Goal: Information Seeking & Learning: Learn about a topic

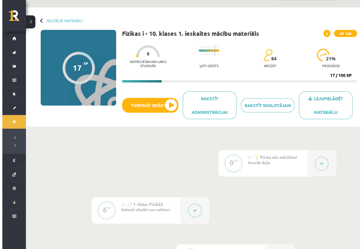
scroll to position [14, 0]
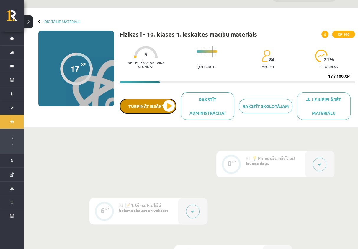
click at [154, 104] on button "Turpināt iesākto" at bounding box center [148, 106] width 56 height 15
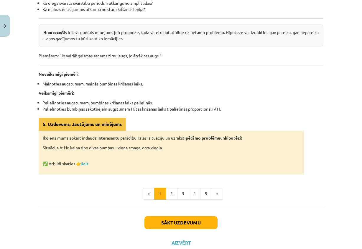
scroll to position [291, 0]
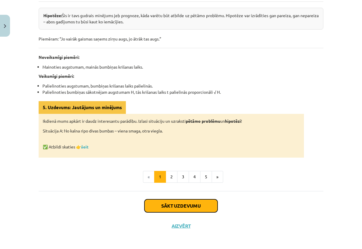
click at [200, 208] on button "Sākt uzdevumu" at bounding box center [181, 205] width 73 height 13
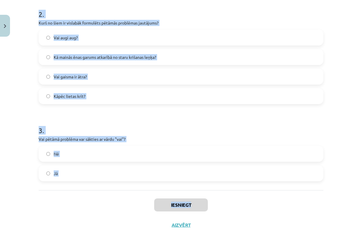
scroll to position [195, 0]
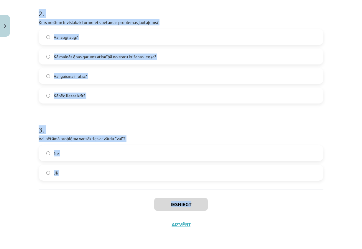
drag, startPoint x: 37, startPoint y: 118, endPoint x: 281, endPoint y: 191, distance: 254.7
click at [281, 191] on div "6 XP Saņemsi Sarežģīts 84 pilda Apraksts Uzdevums Palīdzība 1 . Vai, zīmējot gr…" at bounding box center [181, 39] width 292 height 390
copy div "1 . Vai, zīmējot grafiku, neatkarīgais lielums vienmēr ir uz vertikālās ass? Nē…"
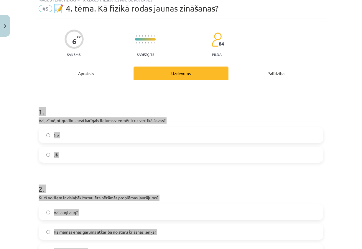
scroll to position [0, 0]
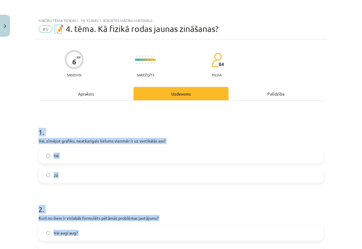
click at [273, 138] on p "Vai, zīmējot grafiku, neatkarīgais lielums vienmēr ir uz vertikālās ass?" at bounding box center [181, 141] width 285 height 6
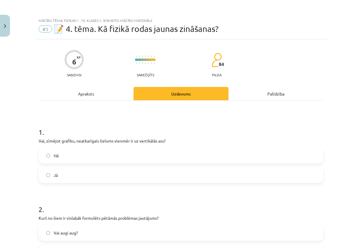
click at [92, 157] on label "Nē" at bounding box center [181, 155] width 284 height 15
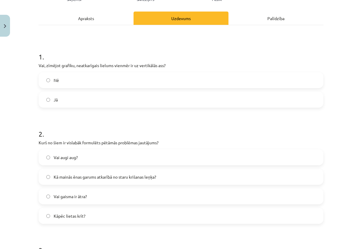
scroll to position [89, 0]
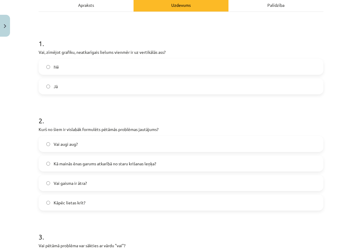
click at [93, 161] on span "Kā mainās ēnas garums atkarībā no staru krišanas leņķa?" at bounding box center [105, 163] width 103 height 6
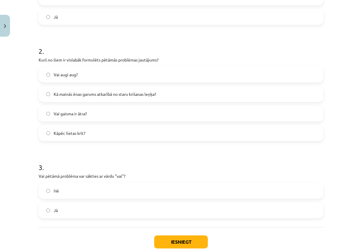
scroll to position [195, 0]
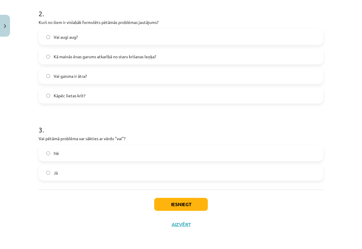
click at [80, 185] on div "1 . Vai, zīmējot grafiku, neatkarīgais lielums vienmēr ir uz vertikālās ass? Nē…" at bounding box center [181, 47] width 285 height 284
click at [84, 179] on label "Jā" at bounding box center [181, 172] width 284 height 15
click at [177, 200] on button "Iesniegt" at bounding box center [181, 203] width 54 height 13
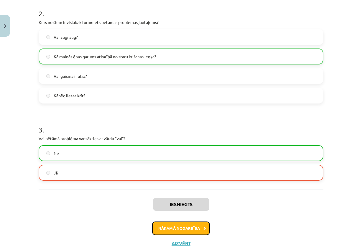
click at [195, 228] on button "Nākamā nodarbība" at bounding box center [181, 228] width 58 height 14
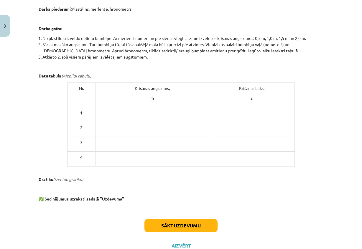
scroll to position [273, 0]
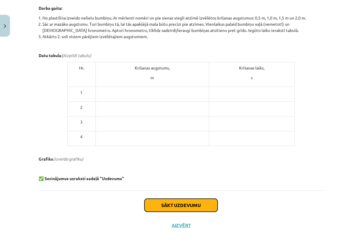
click at [161, 206] on button "Sākt uzdevumu" at bounding box center [181, 204] width 73 height 13
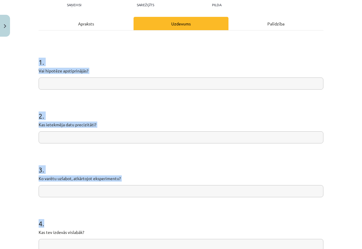
scroll to position [137, 0]
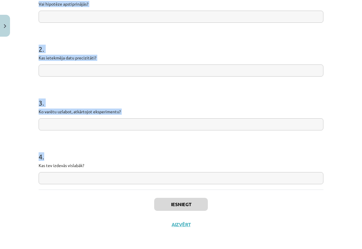
drag, startPoint x: 31, startPoint y: 129, endPoint x: 150, endPoint y: 179, distance: 129.3
click at [150, 179] on div "Mācību tēma: Fizikas i - 10. klases 1. ieskaites mācību materiāls #6 🔍 Laborato…" at bounding box center [181, 124] width 362 height 249
copy form "1 . Vai hipotēze apstiprinājās? 2 . Kas ietekmēja datu precizitāti? 3 . Ko varē…"
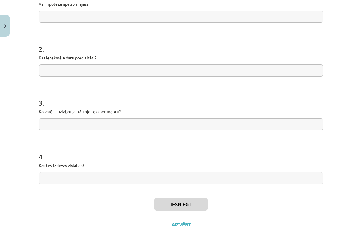
click at [287, 228] on div "Iesniegt Aizvērt" at bounding box center [181, 209] width 285 height 41
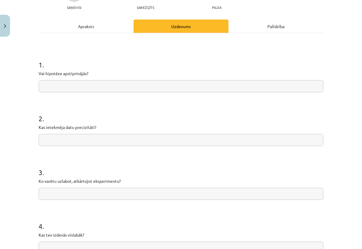
scroll to position [78, 0]
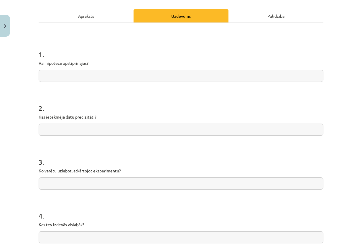
click at [132, 71] on input "text" at bounding box center [181, 76] width 285 height 12
paste input "**********"
type input "**********"
click at [166, 99] on h1 "2 ." at bounding box center [181, 103] width 285 height 18
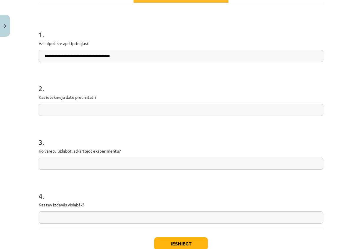
scroll to position [107, 0]
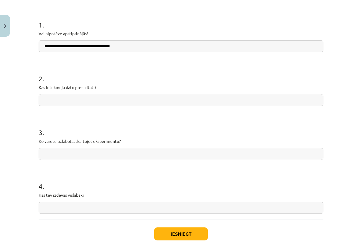
click at [94, 102] on input "text" at bounding box center [181, 100] width 285 height 12
click at [154, 99] on input "text" at bounding box center [181, 100] width 285 height 12
paste input "**********"
type input "**********"
click at [166, 153] on input "text" at bounding box center [181, 154] width 285 height 12
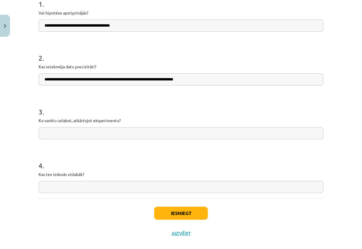
scroll to position [137, 0]
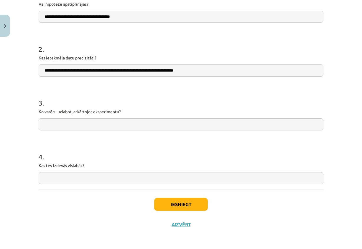
click at [201, 196] on div "Iesniegt Aizvērt" at bounding box center [181, 209] width 285 height 41
click at [192, 209] on button "Iesniegt" at bounding box center [181, 203] width 54 height 13
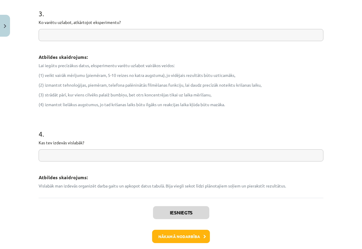
scroll to position [333, 0]
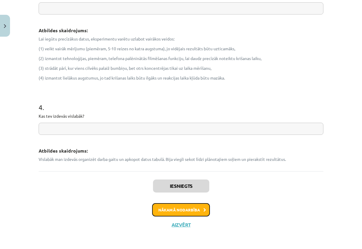
click at [191, 210] on button "Nākamā nodarbība" at bounding box center [181, 210] width 58 height 14
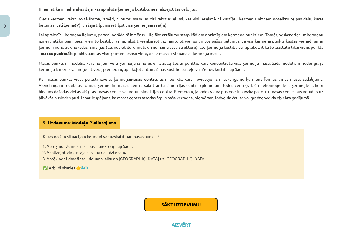
click at [161, 202] on button "Sākt uzdevumu" at bounding box center [181, 204] width 73 height 13
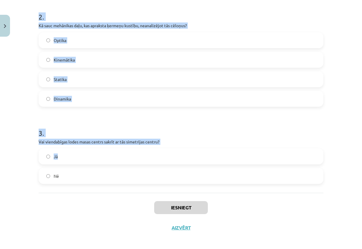
scroll to position [195, 0]
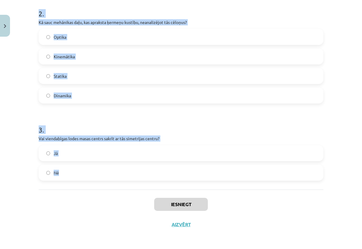
drag, startPoint x: 35, startPoint y: 116, endPoint x: 197, endPoint y: 169, distance: 171.2
click at [197, 169] on div "6 XP Saņemsi Sarežģīts 78 pilda Apraksts Uzdevums Palīdzība 1 . Vai masas punkt…" at bounding box center [181, 39] width 292 height 390
copy form "1 . Vai masas punkts ir modelis, kurā ņem vērā ķermeņa izmērus? Nē Jā 2 . Kā sa…"
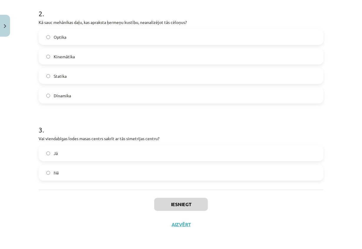
click at [306, 211] on div "Iesniegt Aizvērt" at bounding box center [181, 209] width 285 height 41
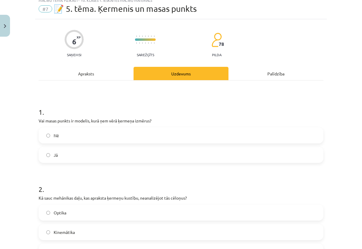
scroll to position [0, 0]
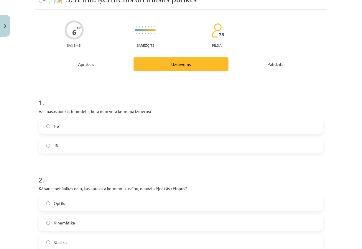
click at [133, 130] on label "Nē" at bounding box center [181, 125] width 284 height 15
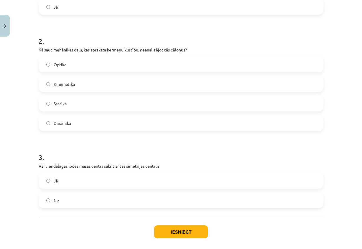
scroll to position [177, 0]
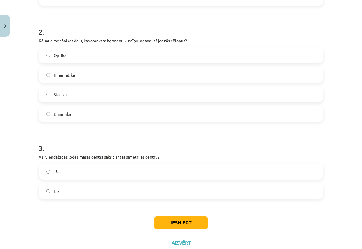
click at [78, 73] on label "Kinemātika" at bounding box center [181, 74] width 284 height 15
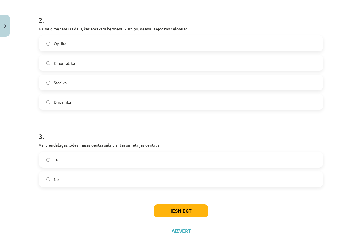
scroll to position [195, 0]
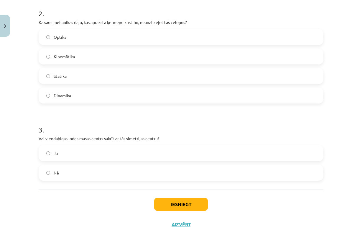
click at [101, 155] on label "Jā" at bounding box center [181, 153] width 284 height 15
click at [167, 208] on button "Iesniegt" at bounding box center [181, 203] width 54 height 13
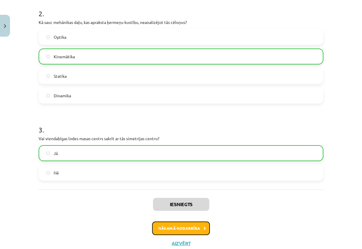
click at [175, 223] on button "Nākamā nodarbība" at bounding box center [181, 228] width 58 height 14
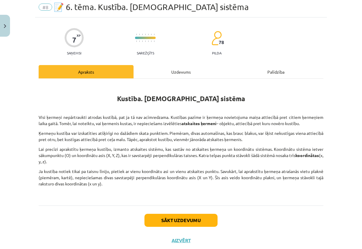
scroll to position [15, 0]
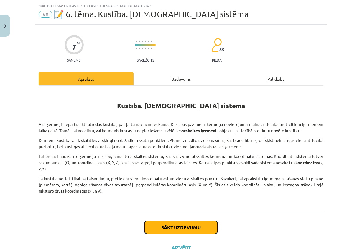
click at [174, 228] on button "Sākt uzdevumu" at bounding box center [181, 226] width 73 height 13
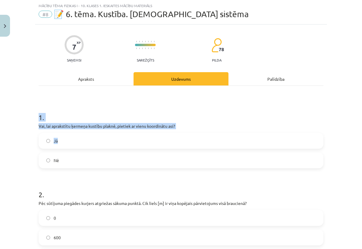
drag, startPoint x: 38, startPoint y: 117, endPoint x: 220, endPoint y: 142, distance: 184.4
click at [220, 142] on div "1 . Vai, lai aprakstītu ķermeņa kustību plaknē, pietiek ar vienu koordinātu asi…" at bounding box center [181, 135] width 285 height 65
click at [254, 120] on h1 "1 ." at bounding box center [181, 112] width 285 height 18
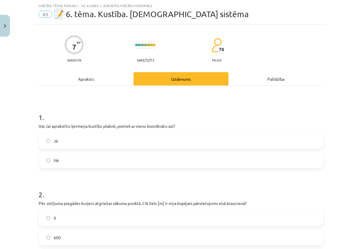
scroll to position [44, 0]
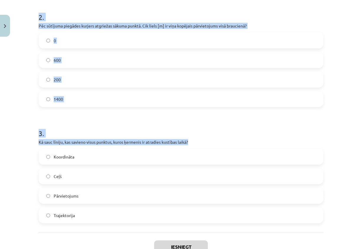
drag, startPoint x: 24, startPoint y: 86, endPoint x: 211, endPoint y: 143, distance: 194.5
click at [211, 143] on div "Mācību tēma: Fizikas i - 10. klases 1. ieskaites mācību materiāls #8 📝 6. tēma.…" at bounding box center [181, 124] width 362 height 249
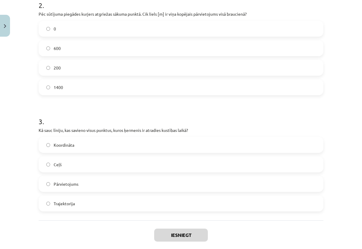
scroll to position [234, 0]
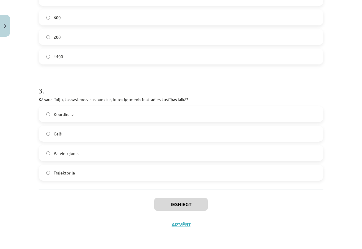
click at [211, 143] on div "Koordināta Ceļš Pārvietojums Trajektorija" at bounding box center [181, 143] width 285 height 74
drag, startPoint x: 207, startPoint y: 148, endPoint x: 74, endPoint y: 163, distance: 134.2
click at [74, 163] on div "Koordināta Ceļš Pārvietojums Trajektorija" at bounding box center [181, 143] width 285 height 74
click at [94, 222] on div "Iesniegt Aizvērt" at bounding box center [181, 209] width 285 height 41
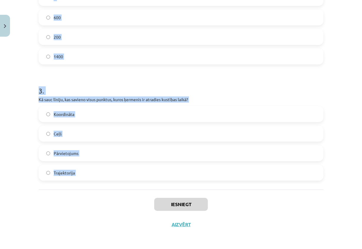
drag, startPoint x: 36, startPoint y: 72, endPoint x: 155, endPoint y: 189, distance: 167.0
click at [155, 189] on div "7 XP Saņemsi Sarežģīts 78 pilda Apraksts Uzdevums Palīdzība 1 . Vai, lai apraks…" at bounding box center [181, 19] width 292 height 429
copy form "1 . Vai, lai aprakstītu ķermeņa kustību plaknē, pietiek ar vienu koordinātu asi…"
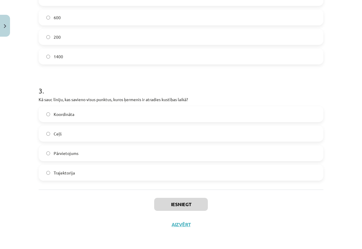
click at [244, 202] on div "Iesniegt Aizvērt" at bounding box center [181, 209] width 285 height 41
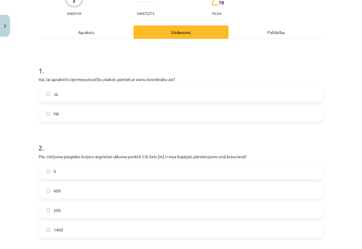
scroll to position [0, 0]
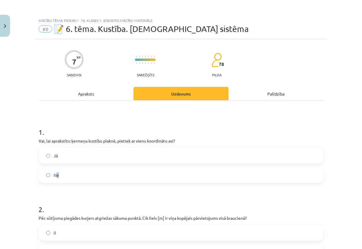
click at [55, 180] on label "Nē" at bounding box center [181, 174] width 284 height 15
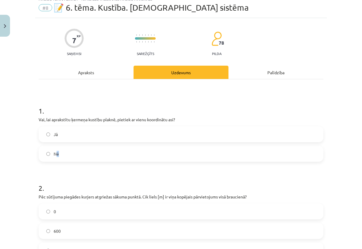
scroll to position [59, 0]
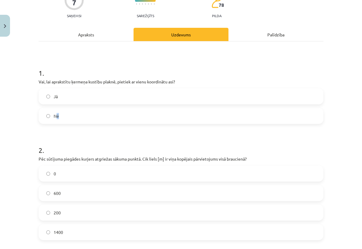
click at [81, 121] on label "Nē" at bounding box center [181, 115] width 284 height 15
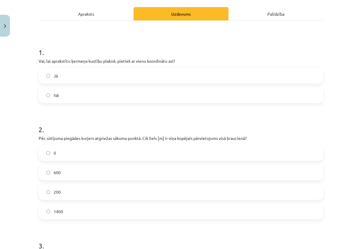
scroll to position [89, 0]
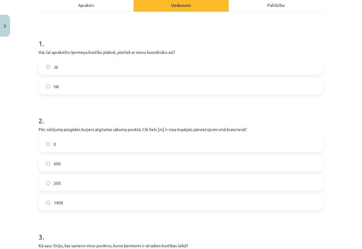
click at [65, 142] on label "0" at bounding box center [181, 143] width 284 height 15
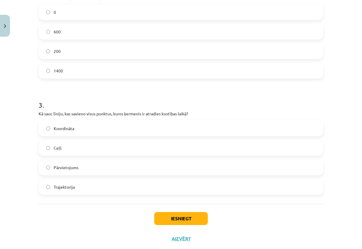
scroll to position [234, 0]
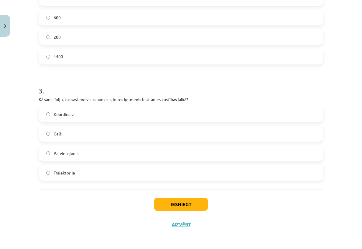
click at [86, 174] on label "Trajektorija" at bounding box center [181, 172] width 284 height 15
click at [175, 205] on button "Iesniegt" at bounding box center [181, 203] width 54 height 13
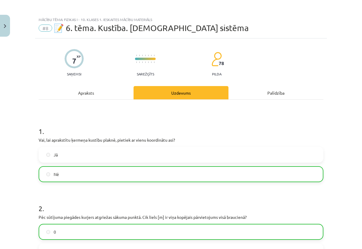
scroll to position [0, 0]
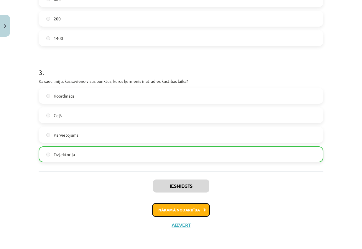
click at [171, 214] on button "Nākamā nodarbība" at bounding box center [181, 210] width 58 height 14
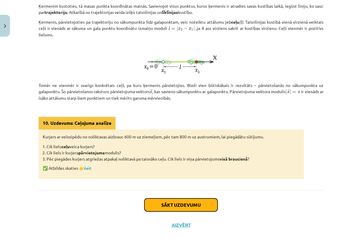
click at [158, 204] on button "Sākt uzdevumu" at bounding box center [181, 204] width 73 height 13
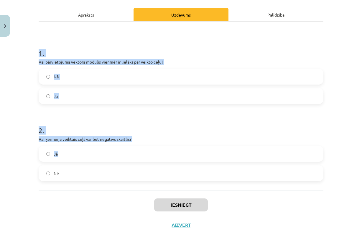
scroll to position [79, 0]
drag, startPoint x: 36, startPoint y: 118, endPoint x: 196, endPoint y: 177, distance: 170.0
click at [196, 177] on form "1 . Vai pārvietojuma vektora modulis vienmēr ir lielāks par veikto ceļu? Nē Jā …" at bounding box center [181, 109] width 285 height 142
copy form "1 . Vai pārvietojuma vektora modulis vienmēr ir lielāks par veikto ceļu? Nē Jā …"
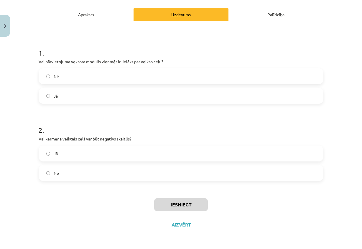
click at [272, 204] on div "Iesniegt Aizvērt" at bounding box center [181, 209] width 285 height 41
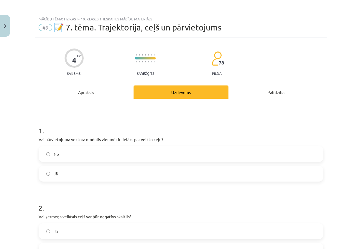
scroll to position [0, 0]
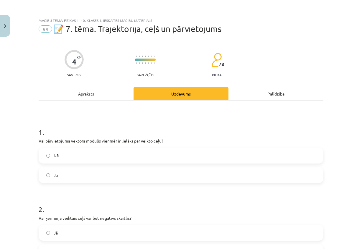
click at [96, 153] on label "Nē" at bounding box center [181, 155] width 284 height 15
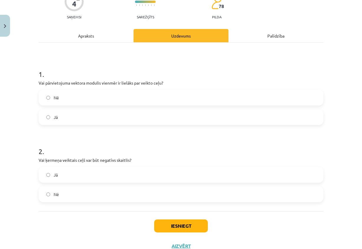
scroll to position [79, 0]
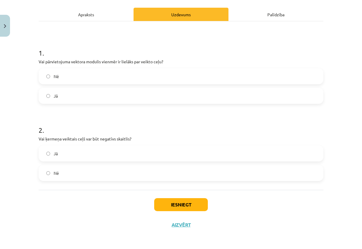
click at [101, 168] on label "Nē" at bounding box center [181, 172] width 284 height 15
click at [161, 202] on button "Iesniegt" at bounding box center [181, 204] width 54 height 13
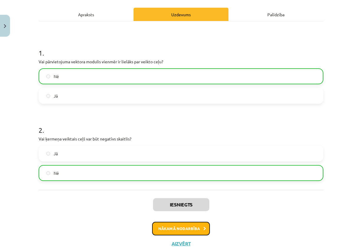
click at [174, 227] on button "Nākamā nodarbība" at bounding box center [181, 228] width 58 height 14
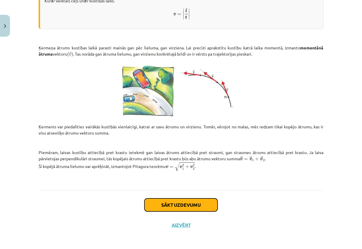
click at [165, 207] on button "Sākt uzdevumu" at bounding box center [181, 204] width 73 height 13
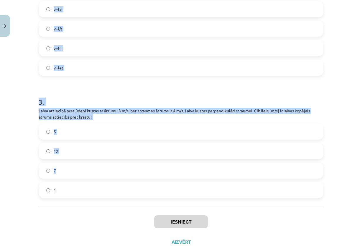
scroll to position [241, 0]
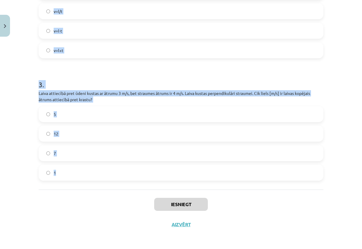
drag, startPoint x: 36, startPoint y: 117, endPoint x: 177, endPoint y: 172, distance: 151.9
click at [177, 172] on div "7 XP Saņemsi Sarežģīts 78 pilda Apraksts Uzdevums Palīdzība 1 . Vai momentānais…" at bounding box center [181, 16] width 292 height 435
copy form "1 . Vai momentānais ātrums ir vektoriāls lielums? Jā Nē 2 . Kā aprēķina vidējo …"
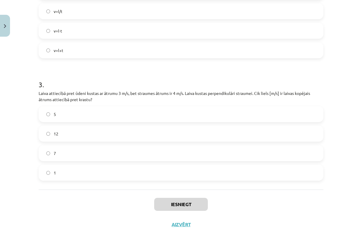
click at [274, 214] on div "Iesniegt Aizvērt" at bounding box center [181, 209] width 285 height 41
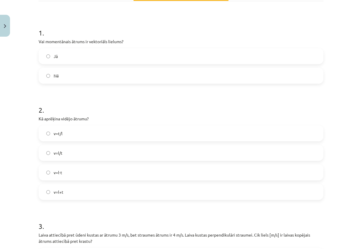
scroll to position [63, 0]
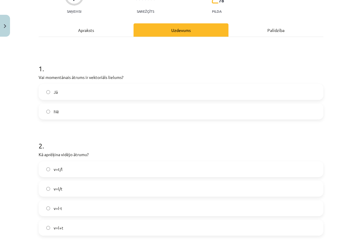
click at [59, 88] on label "Jā" at bounding box center [181, 91] width 284 height 15
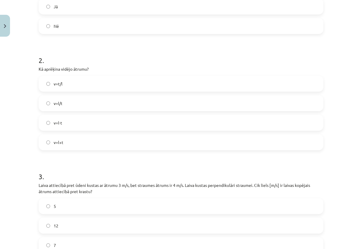
scroll to position [152, 0]
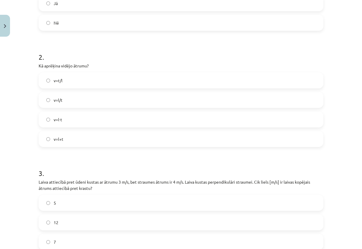
click at [96, 116] on label "v=l⋅t" at bounding box center [181, 119] width 284 height 15
click at [78, 103] on label "v=l/t" at bounding box center [181, 99] width 284 height 15
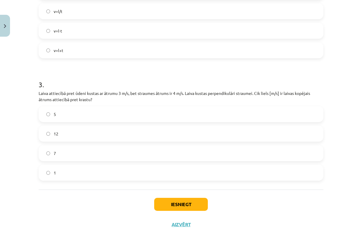
scroll to position [182, 0]
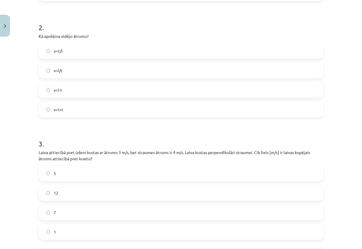
click at [65, 49] on label "v=t/l" at bounding box center [181, 50] width 284 height 15
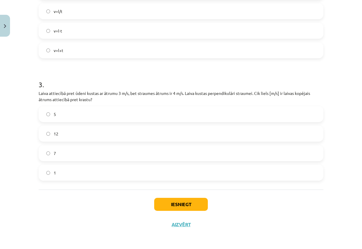
click at [94, 116] on label "5" at bounding box center [181, 114] width 284 height 15
click at [161, 200] on button "Iesniegt" at bounding box center [181, 203] width 54 height 13
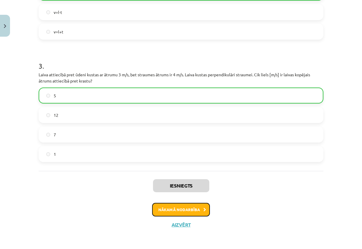
click at [176, 209] on button "Nākamā nodarbība" at bounding box center [181, 209] width 58 height 14
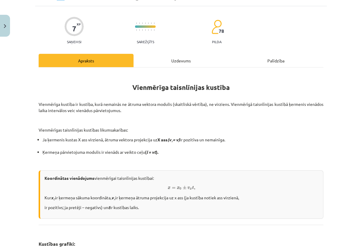
scroll to position [15, 0]
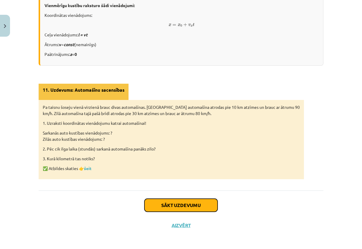
click at [169, 203] on button "Sākt uzdevumu" at bounding box center [181, 204] width 73 height 13
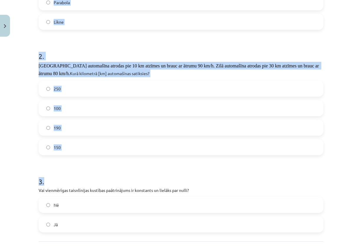
scroll to position [242, 0]
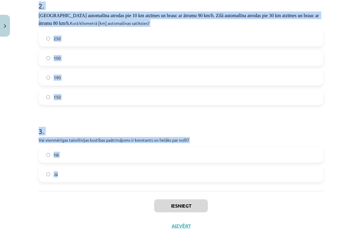
drag, startPoint x: 35, startPoint y: 119, endPoint x: 158, endPoint y: 169, distance: 133.4
click at [158, 169] on div "7 XP Saņemsi Sarežģīts 78 pilda Apraksts Uzdevums Palīdzība 1 . Kāds ir ātruma …" at bounding box center [181, 16] width 292 height 438
copy form "1 . Kāds ir ātruma grafiks vienmērīgai taisnlīnijas kustībai? Taisne, kas paral…"
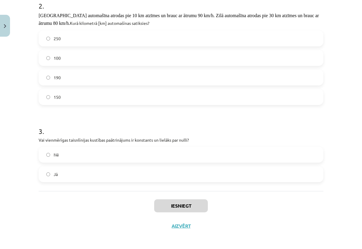
click at [244, 192] on div "Iesniegt Aizvērt" at bounding box center [181, 211] width 285 height 41
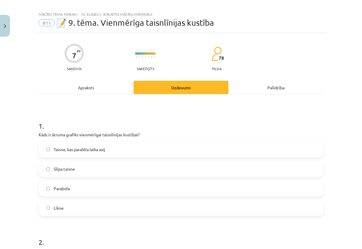
scroll to position [6, 0]
click at [71, 151] on span "Taisne, kas paralēla laika asij" at bounding box center [80, 149] width 52 height 6
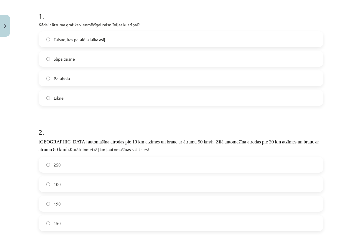
scroll to position [153, 0]
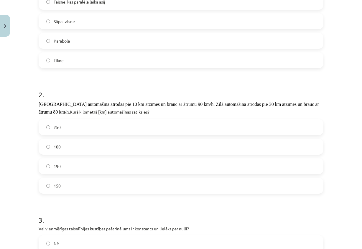
click at [97, 16] on label "Slīpa taisne" at bounding box center [181, 21] width 284 height 15
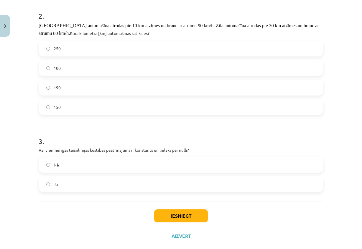
scroll to position [242, 0]
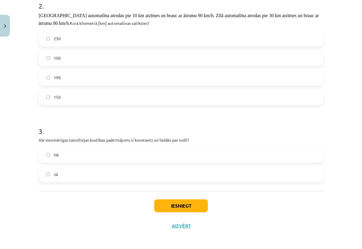
click at [67, 79] on label "190" at bounding box center [181, 77] width 284 height 15
click at [99, 154] on label "Nē" at bounding box center [181, 154] width 284 height 15
click at [155, 201] on button "Iesniegt" at bounding box center [181, 205] width 54 height 13
click at [113, 170] on label "Jā" at bounding box center [181, 173] width 284 height 15
click at [116, 157] on label "Nē" at bounding box center [181, 154] width 284 height 15
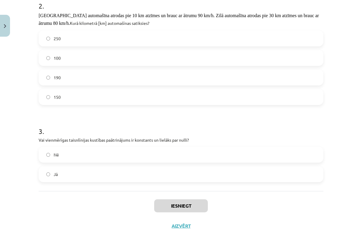
click at [114, 167] on label "Jā" at bounding box center [181, 173] width 284 height 15
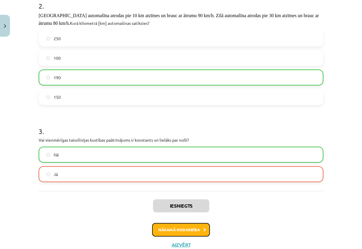
click at [185, 225] on button "Nākamā nodarbība" at bounding box center [181, 230] width 58 height 14
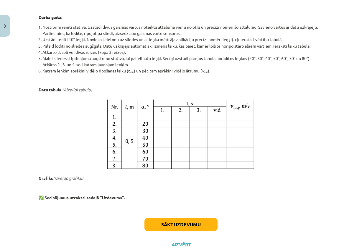
scroll to position [302, 0]
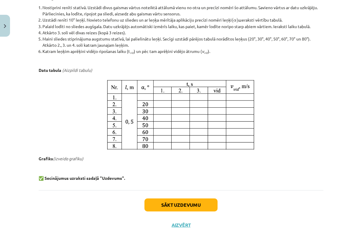
click at [175, 211] on div "Sākt uzdevumu Aizvērt" at bounding box center [181, 210] width 285 height 41
drag, startPoint x: 175, startPoint y: 211, endPoint x: 156, endPoint y: 202, distance: 21.0
click at [156, 202] on button "Sākt uzdevumu" at bounding box center [181, 204] width 73 height 13
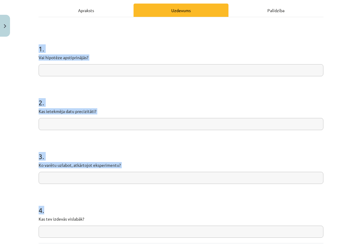
scroll to position [137, 0]
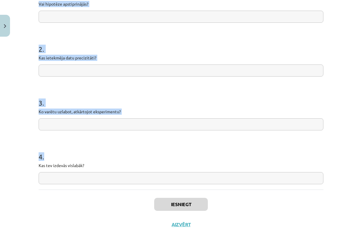
drag, startPoint x: 32, startPoint y: 117, endPoint x: 174, endPoint y: 177, distance: 153.4
click at [174, 177] on div "Mācību tēma: Fizikas i - 10. klases 1. ieskaites mācību materiāls #12 🔍 Laborat…" at bounding box center [181, 124] width 362 height 249
copy form "1 . Vai hipotēze apstiprinājās? 2 . Kas ietekmēja datu precizitāti? 3 . Ko varē…"
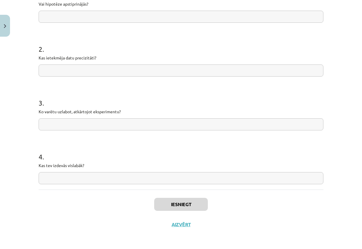
click at [264, 206] on div "Iesniegt Aizvērt" at bounding box center [181, 209] width 285 height 41
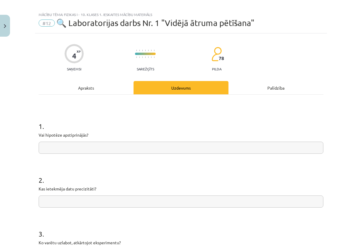
scroll to position [0, 0]
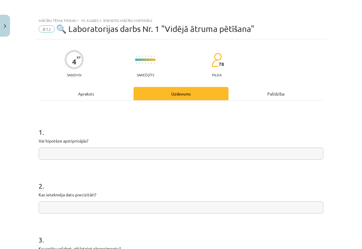
click at [141, 156] on input "text" at bounding box center [181, 153] width 285 height 12
paste input "**********"
type input "**********"
click at [110, 205] on input "text" at bounding box center [181, 207] width 285 height 12
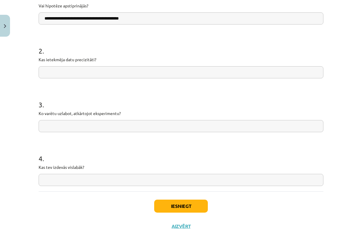
scroll to position [137, 0]
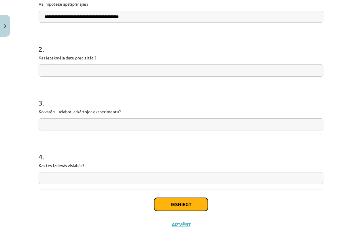
click at [175, 198] on button "Iesniegt" at bounding box center [181, 203] width 54 height 13
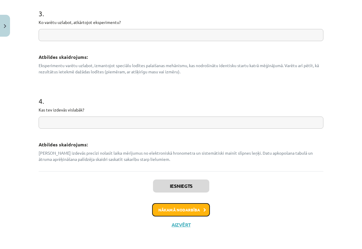
click at [185, 211] on button "Nākamā nodarbība" at bounding box center [181, 210] width 58 height 14
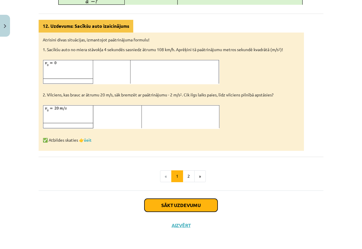
click at [172, 200] on button "Sākt uzdevumu" at bounding box center [181, 204] width 73 height 13
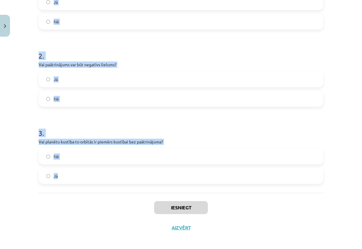
scroll to position [156, 0]
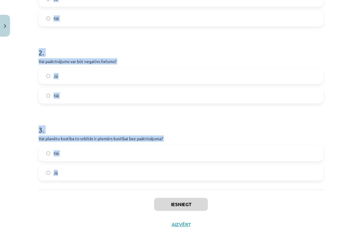
drag, startPoint x: 25, startPoint y: 121, endPoint x: 170, endPoint y: 169, distance: 152.8
click at [170, 169] on div "Mācību tēma: Fizikas i - 10. klases 1. ieskaites mācību materiāls #13 📝 10. tēm…" at bounding box center [181, 124] width 362 height 249
copy form "Vai koordinātas vienādojums parāda, cik strauji mainās ķermeņa ātrums? Jā Nē 2 …"
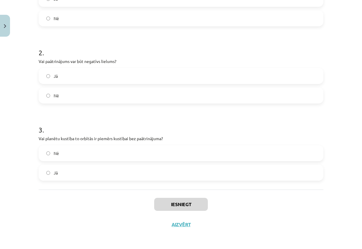
click at [240, 210] on div "Iesniegt Aizvērt" at bounding box center [181, 209] width 285 height 41
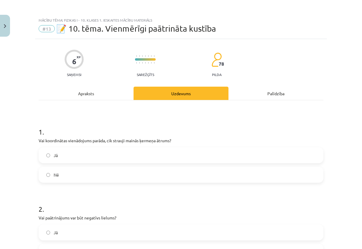
scroll to position [0, 0]
click at [60, 177] on label "Nē" at bounding box center [181, 174] width 284 height 15
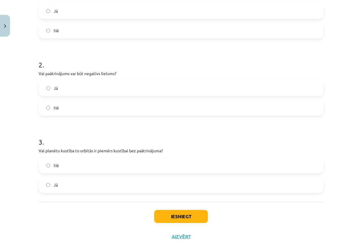
scroll to position [148, 0]
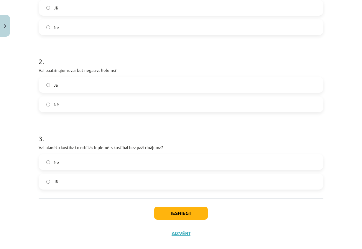
click at [54, 83] on span "Jā" at bounding box center [56, 85] width 4 height 6
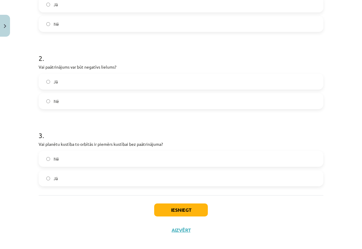
scroll to position [156, 0]
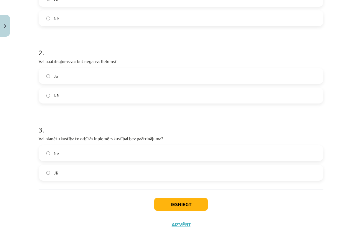
click at [81, 149] on label "Nē" at bounding box center [181, 153] width 284 height 15
click at [192, 203] on button "Iesniegt" at bounding box center [181, 203] width 54 height 13
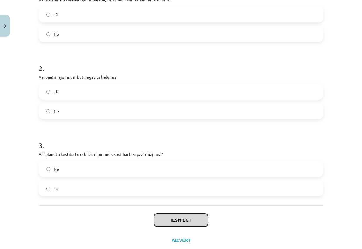
scroll to position [127, 0]
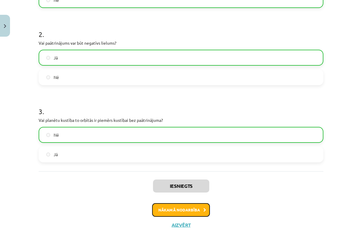
click at [171, 209] on button "Nākamā nodarbība" at bounding box center [181, 210] width 58 height 14
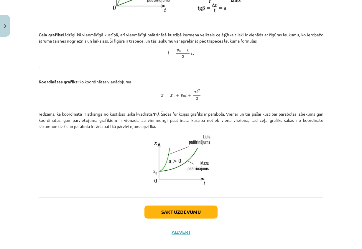
scroll to position [317, 0]
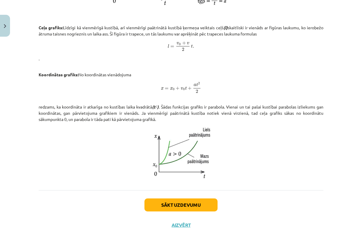
click at [156, 211] on div "Sākt uzdevumu Aizvērt" at bounding box center [181, 210] width 285 height 41
click at [156, 210] on div "Sākt uzdevumu Aizvērt" at bounding box center [181, 210] width 285 height 41
click at [156, 205] on button "Sākt uzdevumu" at bounding box center [181, 204] width 73 height 13
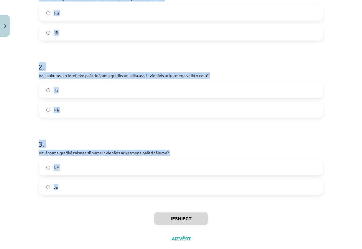
scroll to position [156, 0]
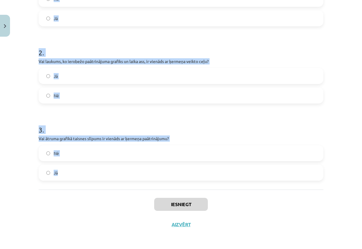
drag, startPoint x: 34, startPoint y: 119, endPoint x: 238, endPoint y: 181, distance: 213.3
click at [238, 181] on div "6 XP Saņemsi Sarežģīts 78 pilda Apraksts Uzdevums Palīdzība 1 . Vai vienmērīgi …" at bounding box center [181, 58] width 292 height 351
copy form "1 . Vai vienmērīgi paātrinātas kustības paātrinājuma grafiks ir parabola? Nē Jā…"
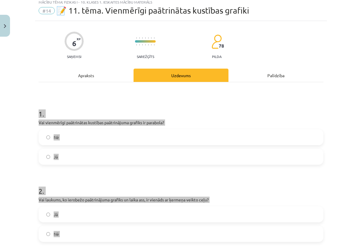
scroll to position [0, 0]
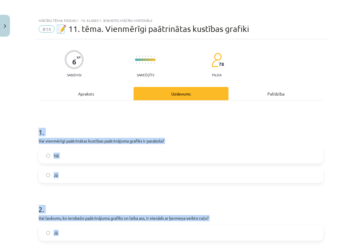
click at [104, 196] on h1 "2 ." at bounding box center [181, 204] width 285 height 18
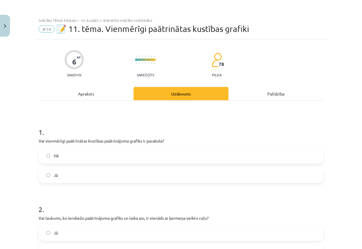
click at [109, 153] on label "Nē" at bounding box center [181, 155] width 284 height 15
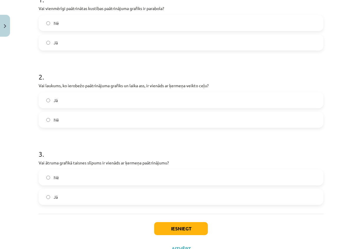
scroll to position [148, 0]
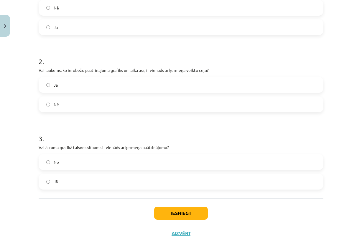
click at [77, 87] on label "Jā" at bounding box center [181, 84] width 284 height 15
click at [72, 187] on label "Jā" at bounding box center [181, 181] width 284 height 15
drag, startPoint x: 173, startPoint y: 224, endPoint x: 177, endPoint y: 220, distance: 4.8
click at [173, 223] on div "Iesniegt Aizvērt" at bounding box center [181, 218] width 285 height 41
drag, startPoint x: 173, startPoint y: 209, endPoint x: 173, endPoint y: 205, distance: 3.6
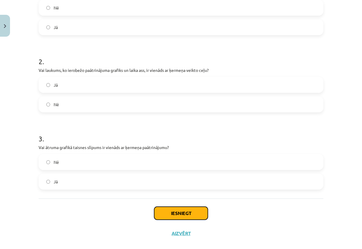
click at [173, 208] on button "Iesniegt" at bounding box center [181, 212] width 54 height 13
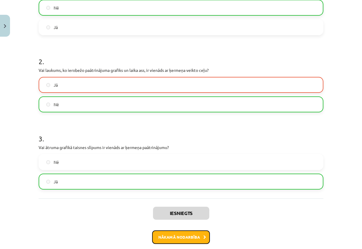
click at [183, 236] on button "Nākamā nodarbība" at bounding box center [181, 237] width 58 height 14
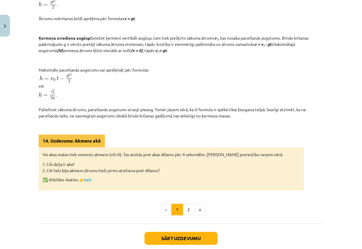
scroll to position [239, 0]
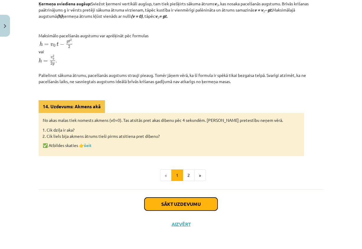
click at [166, 203] on button "Sākt uzdevumu" at bounding box center [181, 203] width 73 height 13
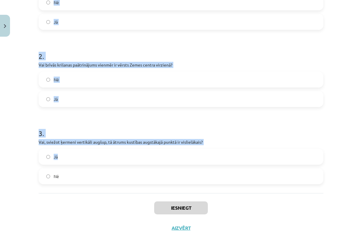
scroll to position [166, 0]
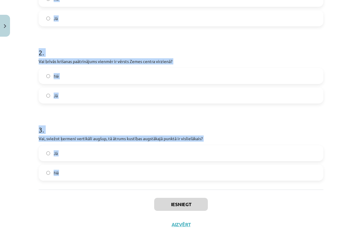
drag, startPoint x: 37, startPoint y: 125, endPoint x: 214, endPoint y: 168, distance: 181.3
click at [214, 168] on form "1 . Vai brīvā krišana ir kustība, kurā ķermeņa paātrinājums ir atkarīgs no tā s…" at bounding box center [181, 70] width 285 height 219
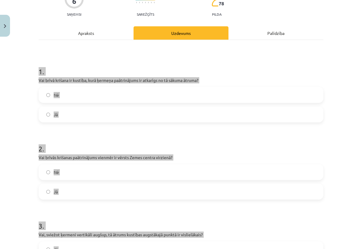
scroll to position [18, 0]
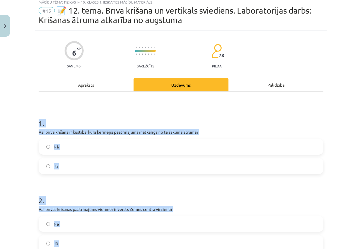
click at [90, 178] on form "1 . Vai brīvā krišana ir kustība, kurā ķermeņa paātrinājums ir atkarīgs no tā s…" at bounding box center [181, 218] width 285 height 219
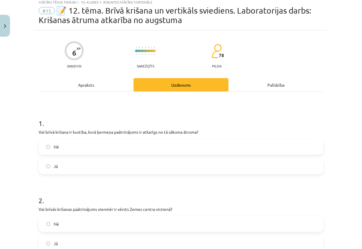
click at [96, 145] on label "Nē" at bounding box center [181, 146] width 284 height 15
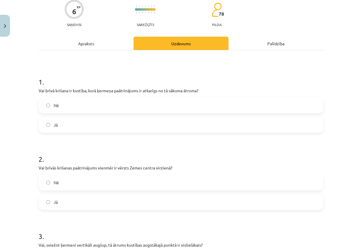
scroll to position [107, 0]
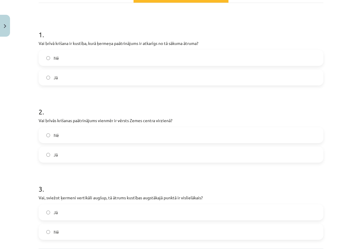
click at [95, 159] on label "Jā" at bounding box center [181, 154] width 284 height 15
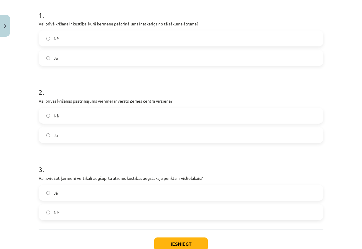
scroll to position [136, 0]
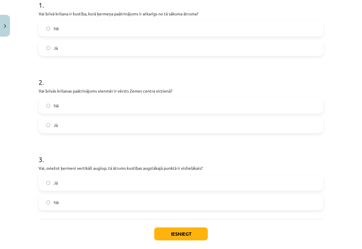
click at [82, 201] on label "Nē" at bounding box center [181, 202] width 284 height 15
click at [175, 238] on button "Iesniegt" at bounding box center [181, 233] width 54 height 13
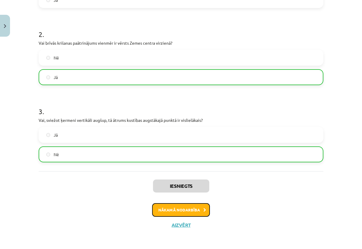
click at [166, 211] on button "Nākamā nodarbība" at bounding box center [181, 210] width 58 height 14
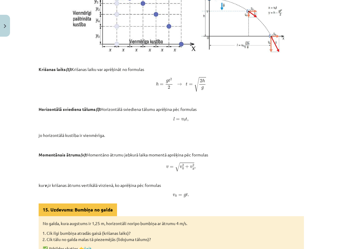
scroll to position [331, 0]
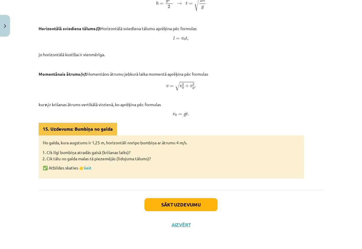
click at [143, 196] on div "Sākt uzdevumu Aizvērt" at bounding box center [181, 209] width 285 height 41
click at [145, 198] on button "Sākt uzdevumu" at bounding box center [181, 204] width 73 height 13
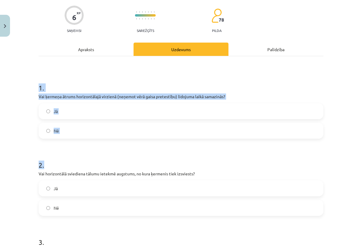
scroll to position [156, 0]
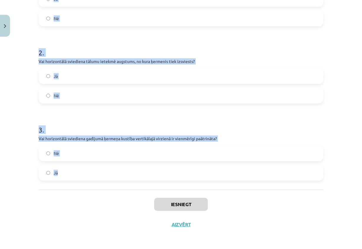
drag, startPoint x: 31, startPoint y: 118, endPoint x: 227, endPoint y: 171, distance: 203.1
click at [227, 171] on div "Mācību tēma: Fizikas i - 10. klases 1. ieskaites mācību materiāls #16 📝 13. tēm…" at bounding box center [181, 124] width 362 height 249
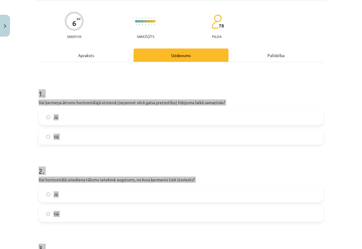
scroll to position [0, 0]
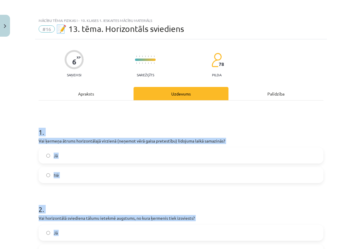
click at [152, 126] on h1 "1 ." at bounding box center [181, 126] width 285 height 18
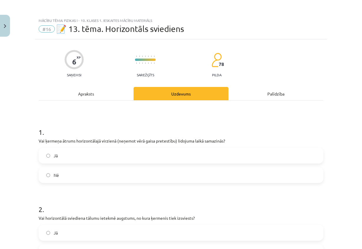
click at [135, 162] on label "Jā" at bounding box center [181, 155] width 284 height 15
click at [149, 173] on label "Nē" at bounding box center [181, 174] width 284 height 15
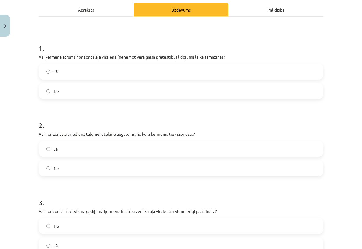
scroll to position [156, 0]
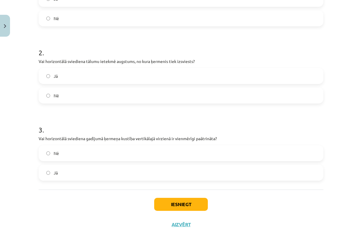
click at [66, 73] on label "Jā" at bounding box center [181, 75] width 284 height 15
click at [93, 173] on label "Jā" at bounding box center [181, 172] width 284 height 15
click at [177, 198] on button "Iesniegt" at bounding box center [181, 203] width 54 height 13
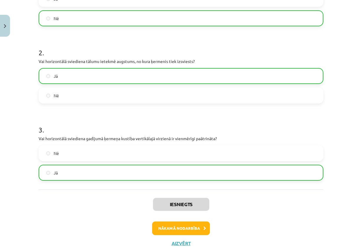
click at [102, 156] on label "Nē" at bounding box center [181, 153] width 284 height 15
click at [178, 224] on button "Nākamā nodarbība" at bounding box center [181, 228] width 58 height 14
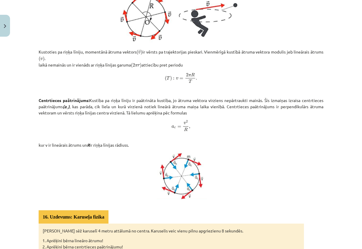
scroll to position [279, 0]
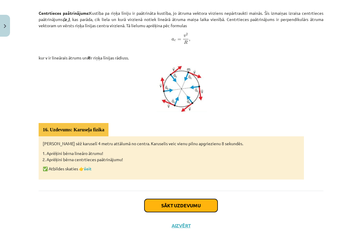
click at [169, 203] on button "Sākt uzdevumu" at bounding box center [181, 205] width 73 height 13
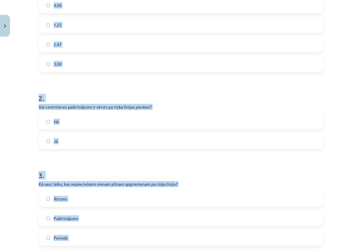
scroll to position [221, 0]
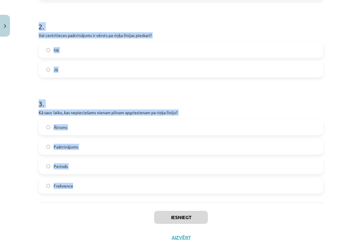
drag, startPoint x: 31, startPoint y: 120, endPoint x: 287, endPoint y: 190, distance: 265.9
click at [288, 190] on div "Mācību tēma: Fizikas i - 10. klases 1. ieskaites mācību materiāls #17 📝 14. tēm…" at bounding box center [181, 124] width 362 height 249
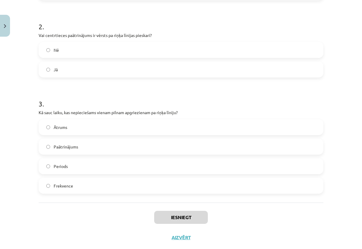
click at [222, 226] on div "Iesniegt Aizvērt" at bounding box center [181, 222] width 285 height 41
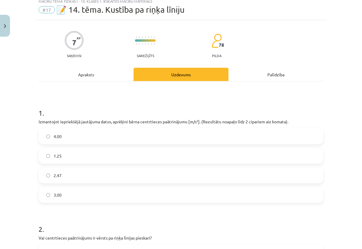
scroll to position [30, 0]
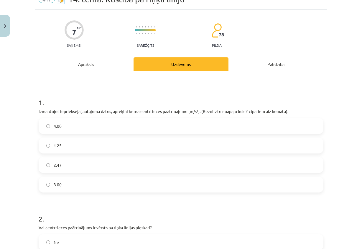
click at [65, 123] on label "4.00" at bounding box center [181, 125] width 284 height 15
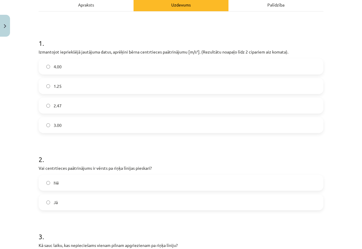
scroll to position [148, 0]
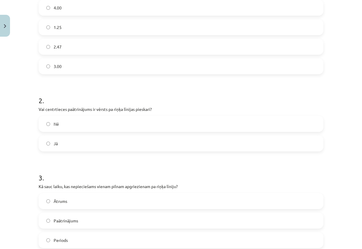
click at [76, 125] on label "Nē" at bounding box center [181, 123] width 284 height 15
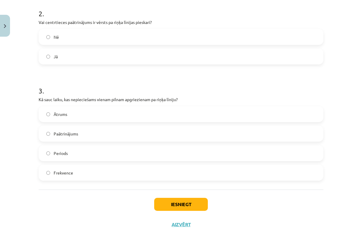
click at [96, 155] on label "Periods" at bounding box center [181, 153] width 284 height 15
click at [167, 201] on button "Iesniegt" at bounding box center [181, 203] width 54 height 13
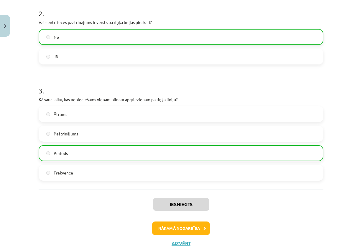
click at [177, 236] on div "Iesniegts Nākamā nodarbība Aizvērt" at bounding box center [181, 219] width 285 height 60
click at [174, 229] on button "Nākamā nodarbība" at bounding box center [181, 228] width 58 height 14
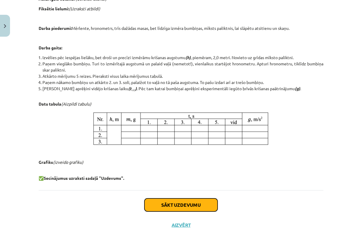
click at [160, 204] on button "Sākt uzdevumu" at bounding box center [181, 204] width 73 height 13
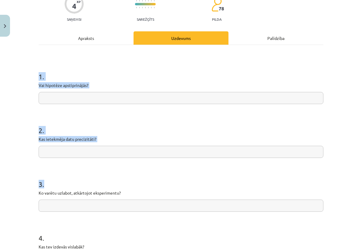
scroll to position [137, 0]
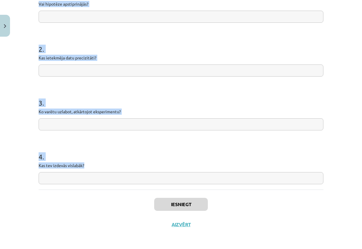
drag, startPoint x: 27, startPoint y: 117, endPoint x: 191, endPoint y: 161, distance: 169.8
click at [191, 161] on div "Mācību tēma: Fizikas i - 10. klases 1. ieskaites mācību materiāls #18 🔍 Laborat…" at bounding box center [181, 124] width 362 height 249
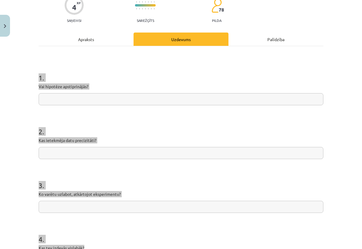
scroll to position [0, 0]
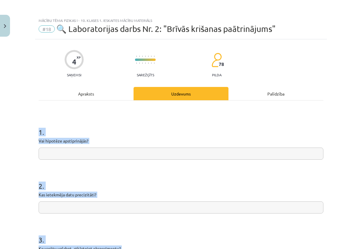
click at [204, 175] on h1 "2 ." at bounding box center [181, 180] width 285 height 18
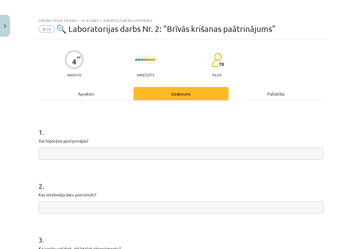
click at [203, 155] on input "text" at bounding box center [181, 153] width 285 height 12
paste input "**********"
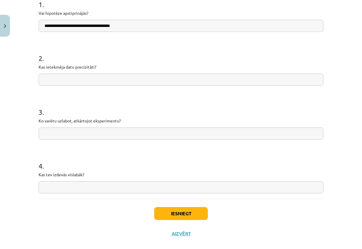
scroll to position [137, 0]
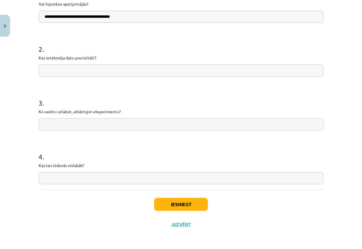
type input "**********"
drag, startPoint x: 180, startPoint y: 203, endPoint x: 180, endPoint y: 200, distance: 3.0
click at [180, 202] on button "Iesniegt" at bounding box center [181, 203] width 54 height 13
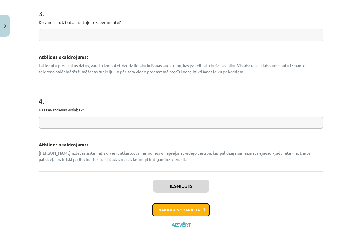
click at [187, 210] on button "Nākamā nodarbība" at bounding box center [181, 210] width 58 height 14
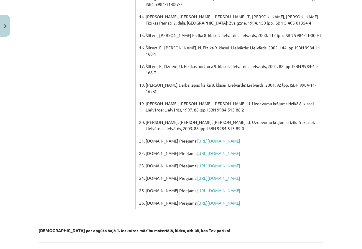
scroll to position [417, 0]
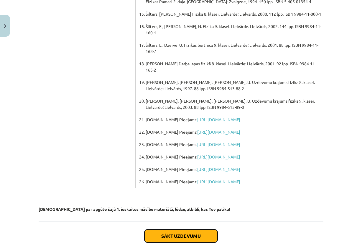
click at [167, 229] on button "Sākt uzdevumu" at bounding box center [181, 235] width 73 height 13
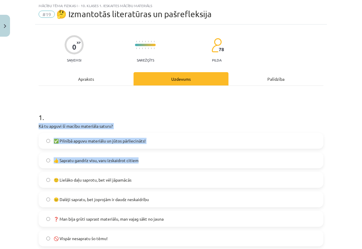
scroll to position [44, 0]
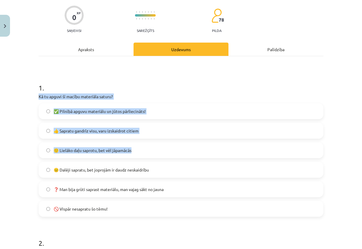
drag, startPoint x: 30, startPoint y: 128, endPoint x: 191, endPoint y: 156, distance: 162.8
click at [191, 156] on div "Mācību tēma: Fizikas i - 10. klases 1. ieskaites mācību materiāls #19 🤔 Izmanto…" at bounding box center [181, 124] width 362 height 249
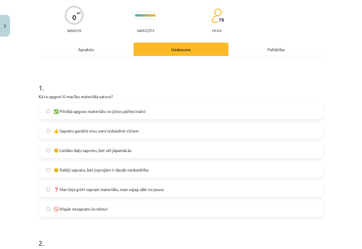
drag, startPoint x: 191, startPoint y: 156, endPoint x: 153, endPoint y: 85, distance: 79.5
click at [153, 85] on h1 "1 ." at bounding box center [181, 82] width 285 height 18
click at [163, 150] on label "🙂 Lielāko daļu saprotu, bet vēl jāpamācās" at bounding box center [181, 150] width 284 height 15
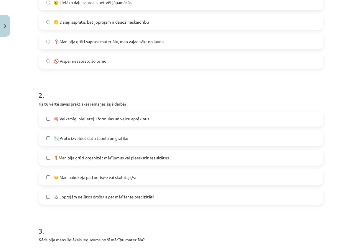
scroll to position [221, 0]
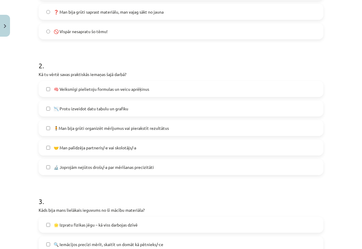
click at [200, 129] on label "🧍Man bija grūti organizēt mērījumus vai pierakstīt rezultātus" at bounding box center [181, 127] width 284 height 15
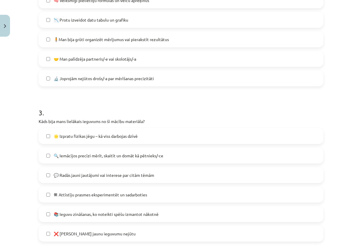
scroll to position [280, 0]
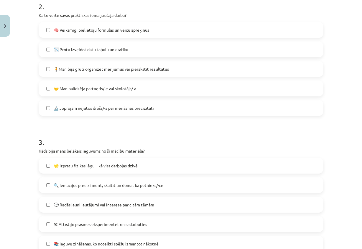
click at [109, 33] on label "🧠 Veiksmīgi pielietoju formulas un veicu aprēķinus" at bounding box center [181, 29] width 284 height 15
click at [110, 45] on label "📉 Protu izveidot datu tabulu un grafiku" at bounding box center [181, 49] width 284 height 15
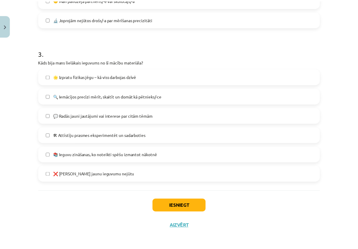
scroll to position [371, 0]
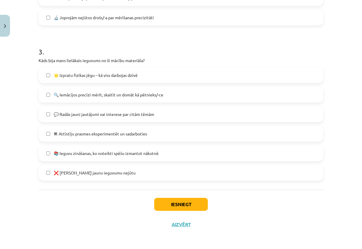
click at [102, 77] on span "🌟 Izpratu fizikas jēgu – kā viss darbojas dzīvē" at bounding box center [96, 75] width 84 height 6
click at [104, 76] on span "🌟 Izpratu fizikas jēgu – kā viss darbojas dzīvē" at bounding box center [96, 75] width 84 height 6
click at [100, 99] on label "🔍 Iemācījos precīzi mērīt, skaitīt un domāt kā pētnieks/-ce" at bounding box center [181, 94] width 284 height 15
click at [148, 94] on span "🔍 Iemācījos precīzi mērīt, skaitīt un domāt kā pētnieks/-ce" at bounding box center [109, 95] width 110 height 6
click at [126, 118] on label "💬 Radās jauni jautājumi vai interese par citām tēmām" at bounding box center [181, 114] width 284 height 15
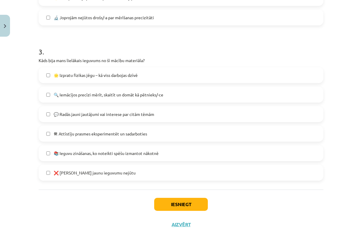
click at [149, 111] on span "💬 Radās jauni jautājumi vai interese par citām tēmām" at bounding box center [104, 114] width 101 height 6
click at [163, 155] on label "📚 Ieguvu zināšanas, ko noteikti spēšu izmantot nākotnē" at bounding box center [181, 153] width 284 height 15
click at [159, 209] on button "Iesniegt" at bounding box center [181, 203] width 54 height 13
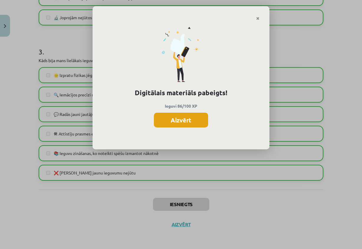
click at [169, 120] on button "Aizvērt" at bounding box center [181, 119] width 54 height 15
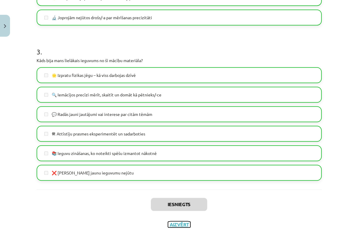
click at [176, 223] on button "Aizvērt" at bounding box center [179, 224] width 22 height 6
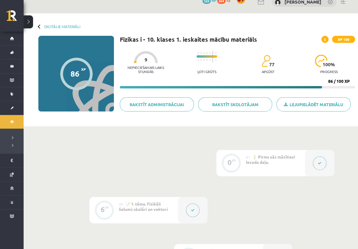
scroll to position [0, 0]
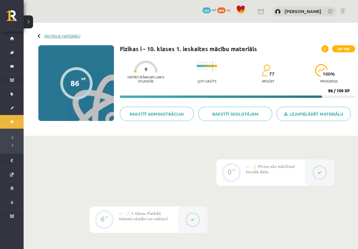
click at [50, 36] on link "Digitālie materiāli" at bounding box center [62, 36] width 36 height 4
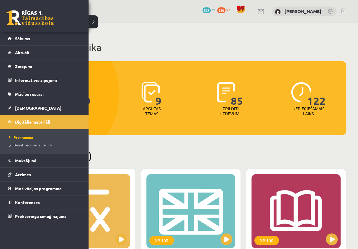
click at [9, 120] on link "Digitālie materiāli" at bounding box center [44, 122] width 73 height 14
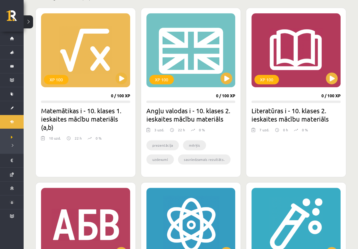
scroll to position [148, 0]
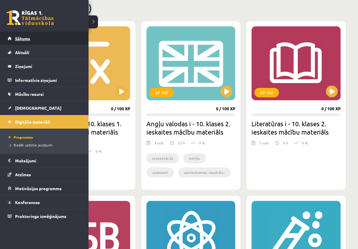
click at [17, 40] on span "Sākums" at bounding box center [22, 38] width 15 height 5
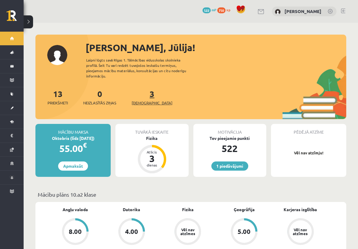
click at [142, 89] on link "3 Ieskaites" at bounding box center [152, 96] width 41 height 17
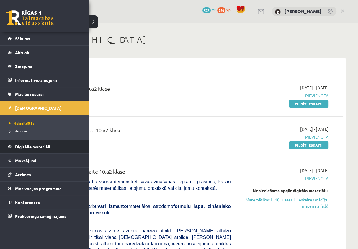
click at [25, 149] on link "Digitālie materiāli" at bounding box center [44, 147] width 73 height 14
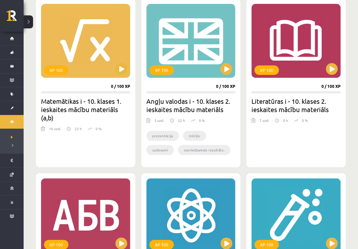
scroll to position [177, 0]
